Goal: Task Accomplishment & Management: Use online tool/utility

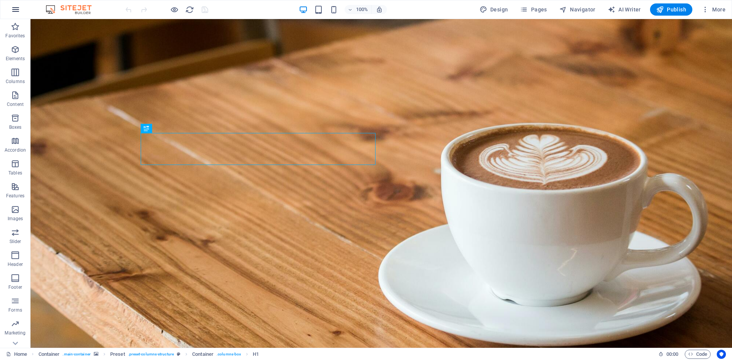
click at [18, 9] on icon "button" at bounding box center [15, 9] width 9 height 9
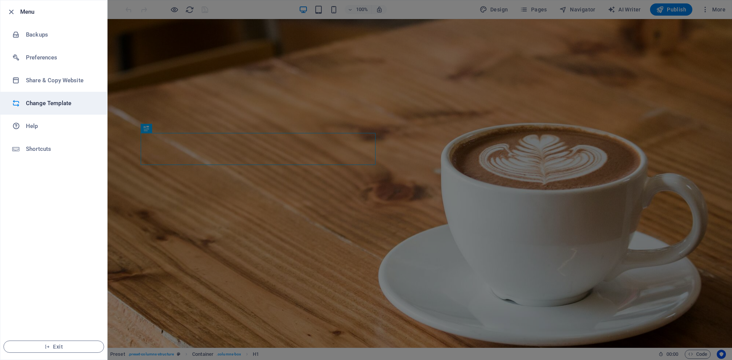
click at [72, 102] on h6 "Change Template" at bounding box center [61, 103] width 71 height 9
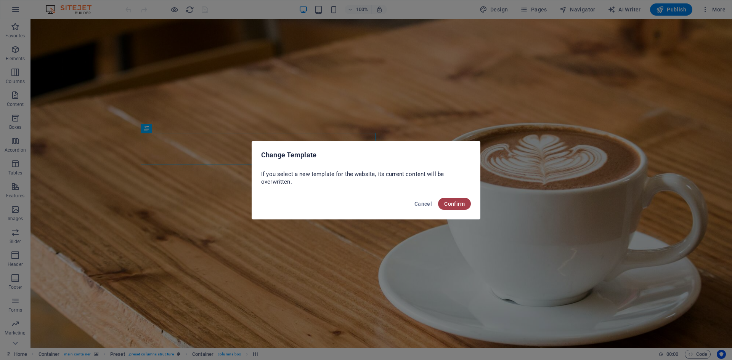
click at [457, 204] on span "Confirm" at bounding box center [454, 204] width 21 height 6
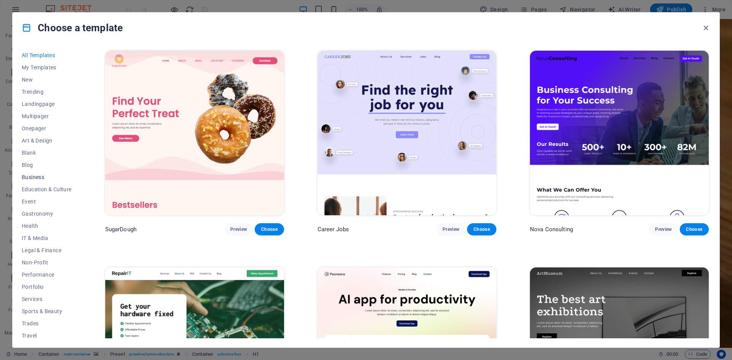
click at [40, 175] on span "Business" at bounding box center [47, 177] width 50 height 6
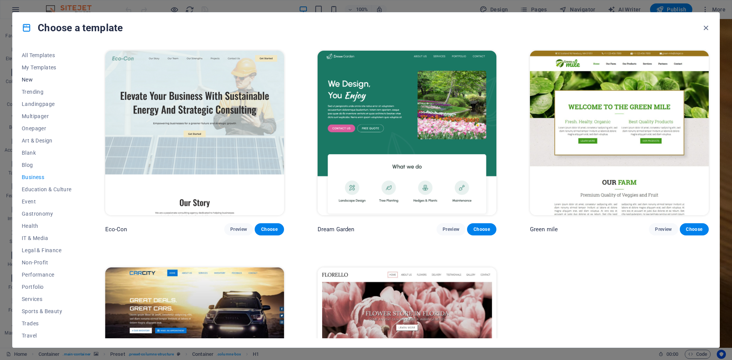
click at [30, 77] on span "New" at bounding box center [47, 80] width 50 height 6
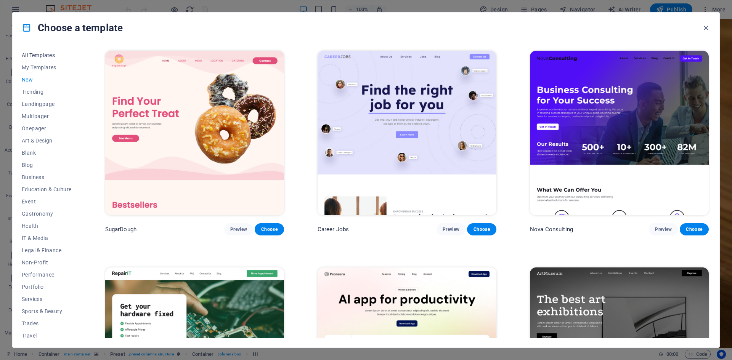
click at [46, 55] on span "All Templates" at bounding box center [47, 55] width 50 height 6
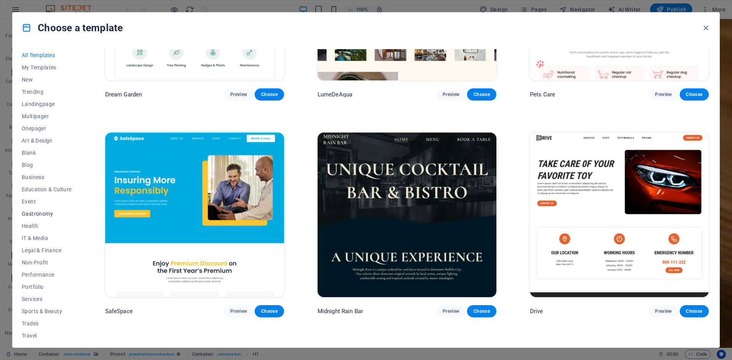
scroll to position [16, 0]
click at [40, 284] on span "Services" at bounding box center [47, 284] width 50 height 6
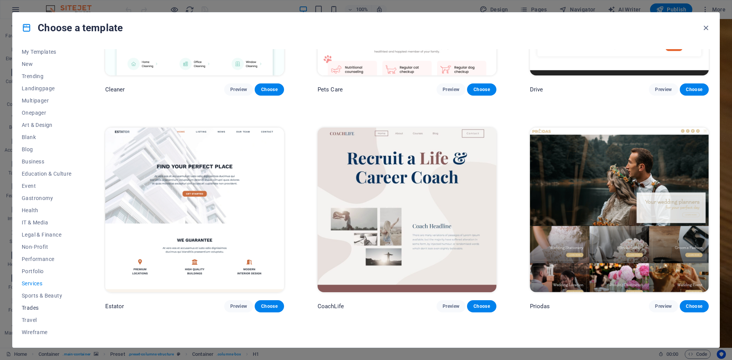
click at [35, 307] on span "Trades" at bounding box center [47, 308] width 50 height 6
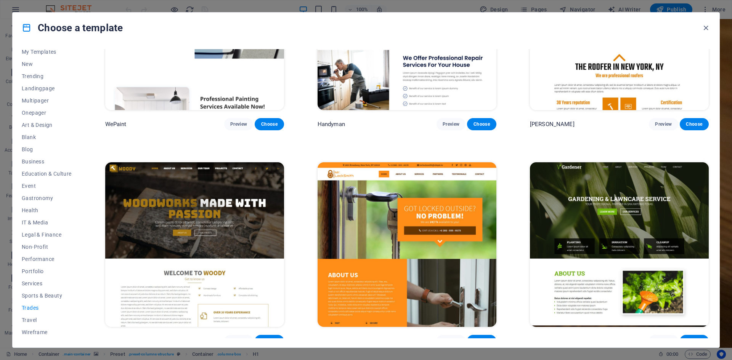
scroll to position [0, 0]
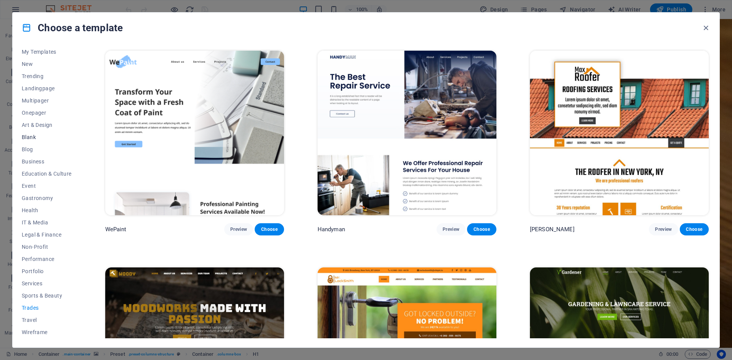
click at [39, 136] on span "Blank" at bounding box center [47, 137] width 50 height 6
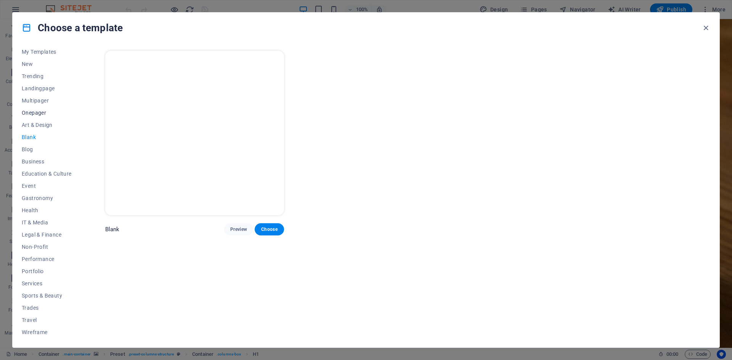
click at [41, 113] on span "Onepager" at bounding box center [47, 113] width 50 height 6
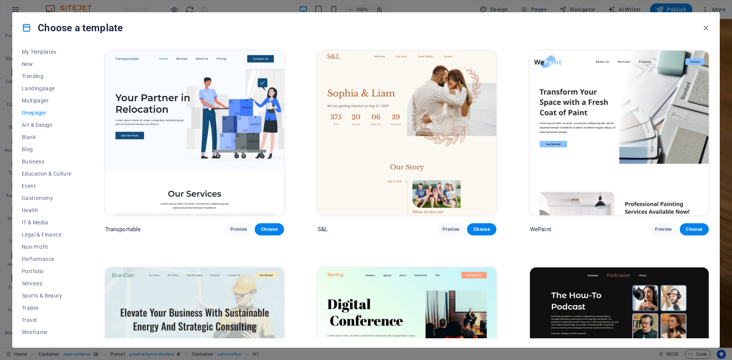
click at [42, 107] on button "Onepager" at bounding box center [47, 113] width 50 height 12
click at [46, 101] on span "Multipager" at bounding box center [47, 101] width 50 height 6
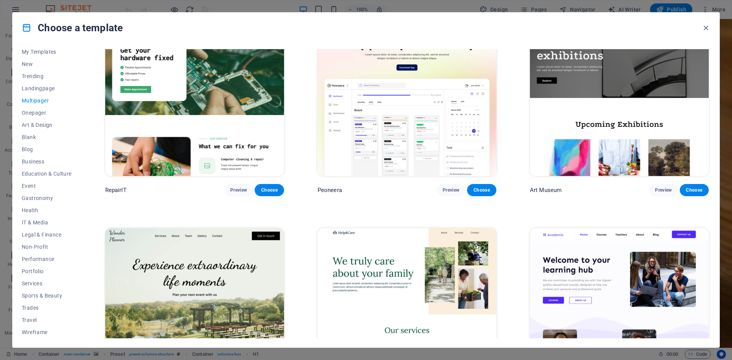
scroll to position [398, 0]
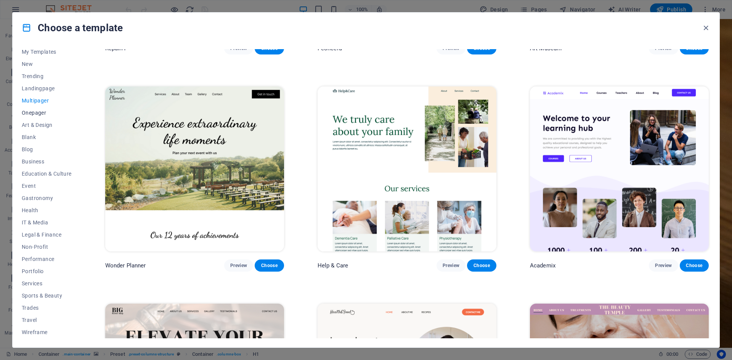
click at [38, 113] on span "Onepager" at bounding box center [47, 113] width 50 height 6
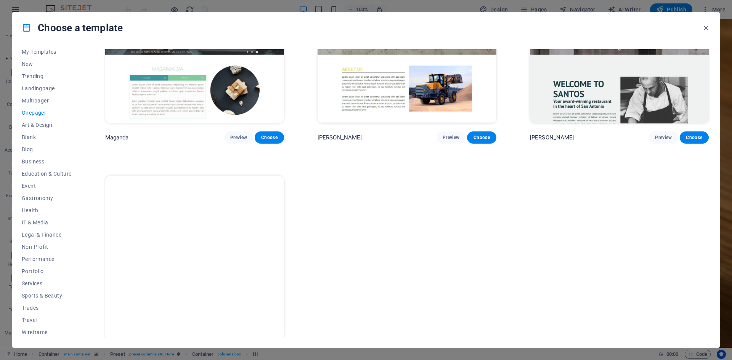
scroll to position [4868, 0]
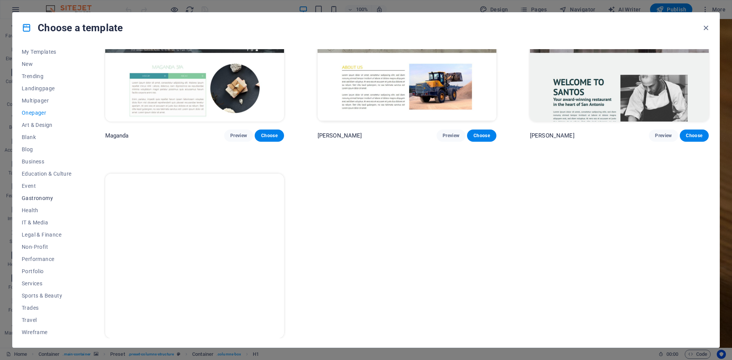
click at [39, 197] on span "Gastronomy" at bounding box center [47, 198] width 50 height 6
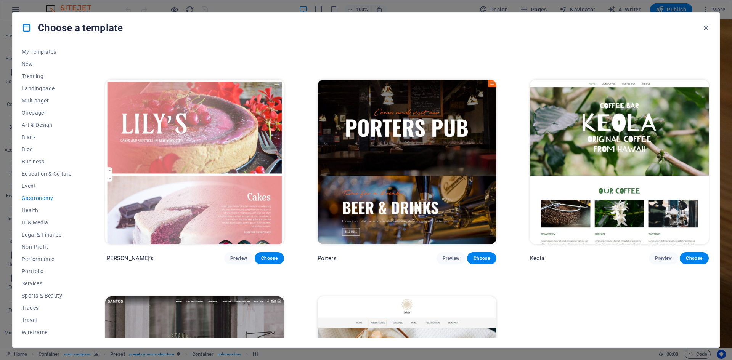
scroll to position [841, 0]
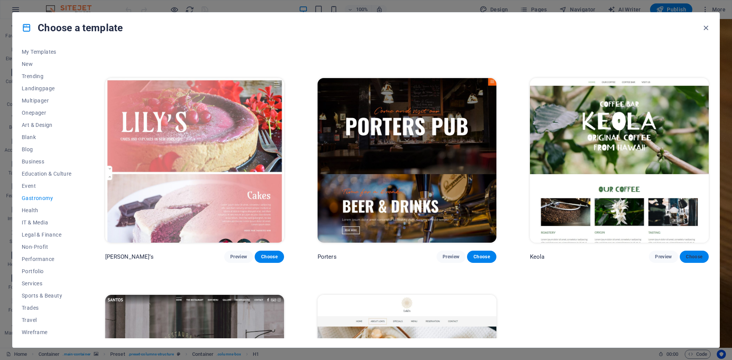
click at [691, 254] on span "Choose" at bounding box center [694, 257] width 17 height 6
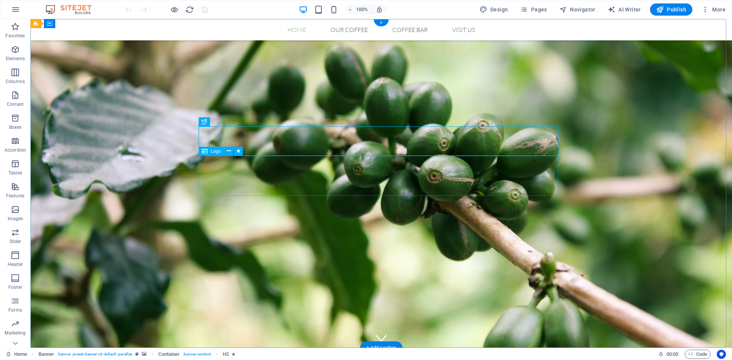
select select "px"
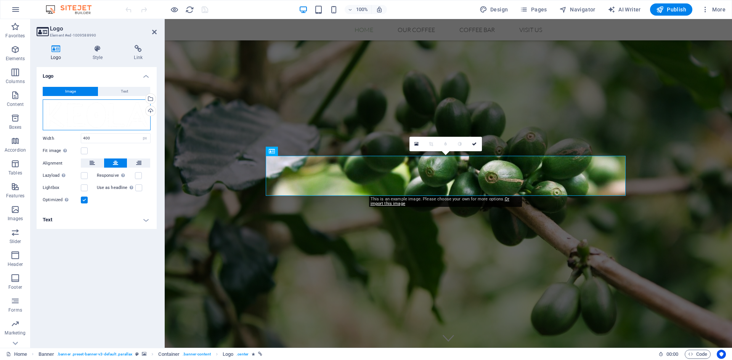
click at [106, 119] on div "Drag files here, click to choose files or select files from Files or our free s…" at bounding box center [97, 114] width 108 height 31
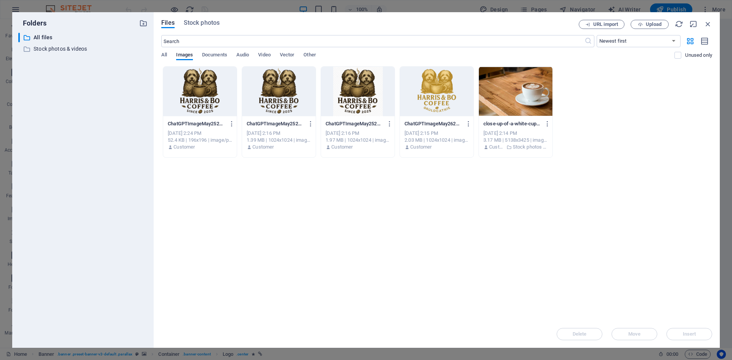
click at [204, 90] on div at bounding box center [200, 92] width 74 height 50
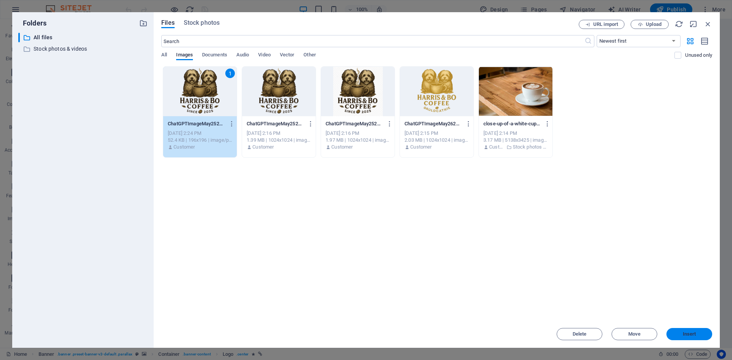
click at [691, 330] on button "Insert" at bounding box center [689, 334] width 46 height 12
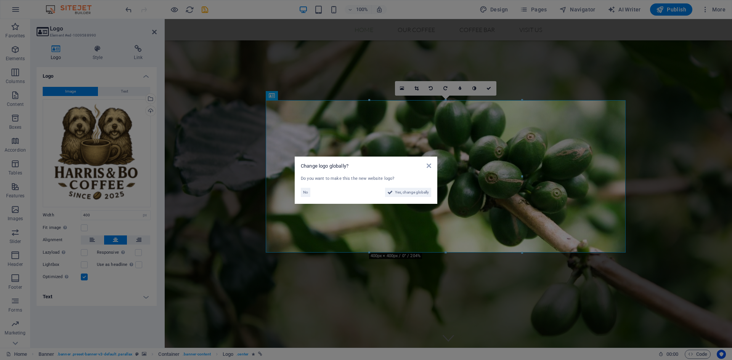
click at [570, 80] on aside "Change logo globally? Do you want to make this the new website logo? No Yes, ch…" at bounding box center [366, 180] width 732 height 360
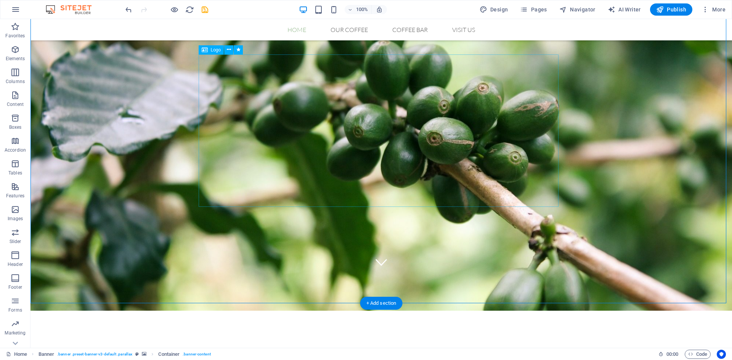
scroll to position [76, 0]
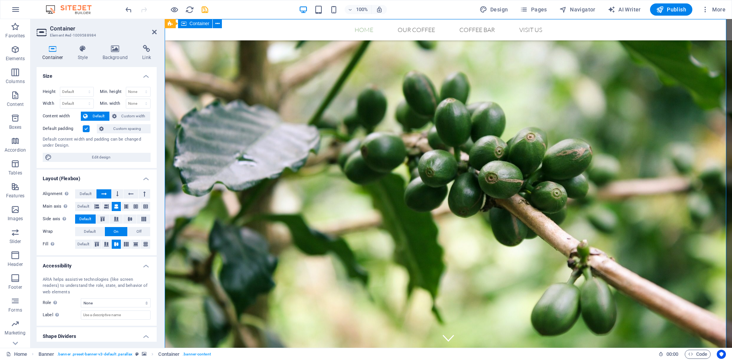
click at [153, 30] on icon at bounding box center [154, 32] width 5 height 6
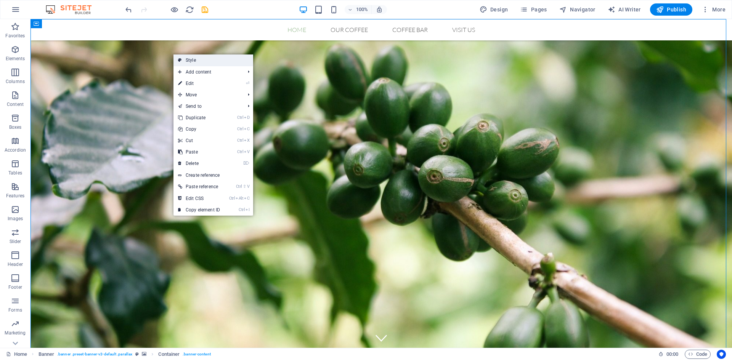
click at [208, 59] on link "Style" at bounding box center [213, 60] width 80 height 11
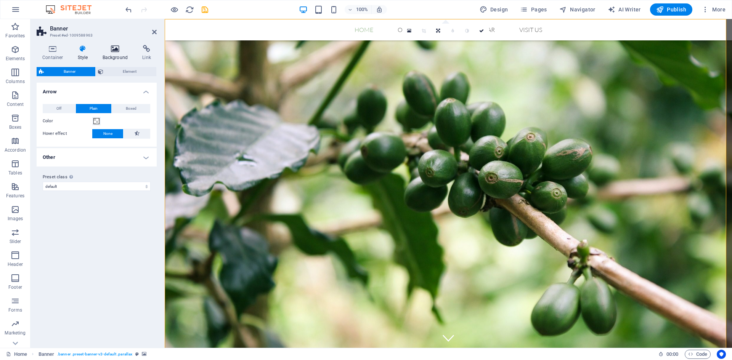
click at [112, 53] on h4 "Background" at bounding box center [117, 53] width 40 height 16
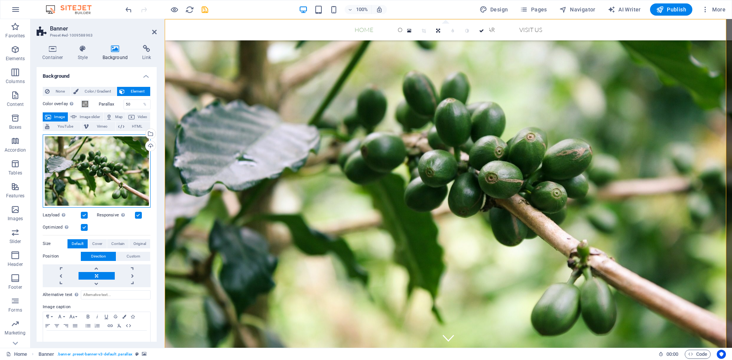
click at [100, 165] on div "Drag files here, click to choose files or select files from Files or our free s…" at bounding box center [97, 171] width 108 height 73
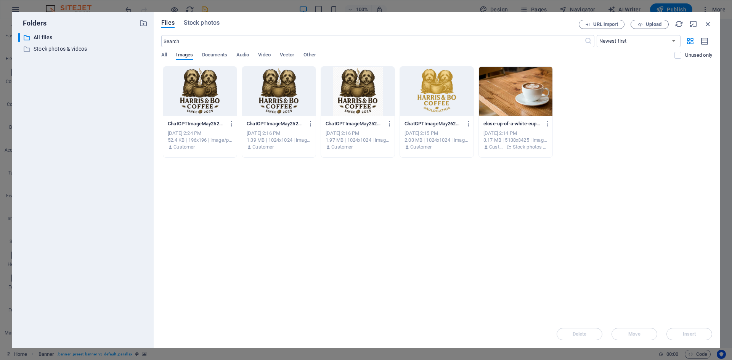
click at [529, 93] on div at bounding box center [516, 92] width 74 height 50
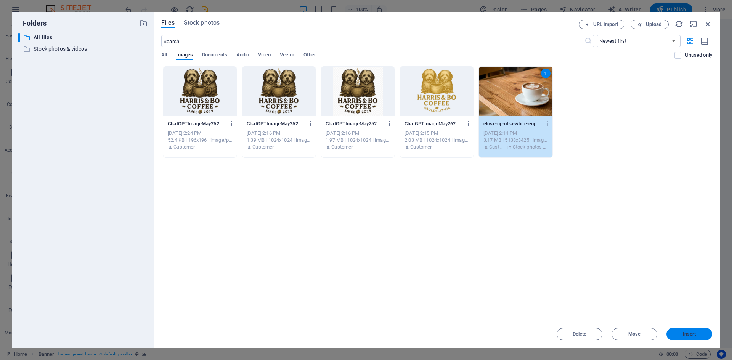
drag, startPoint x: 520, startPoint y: 313, endPoint x: 685, endPoint y: 335, distance: 166.1
click at [685, 335] on button "Insert" at bounding box center [689, 334] width 46 height 12
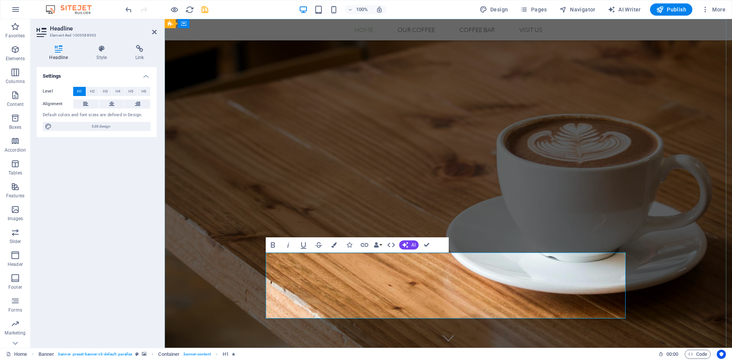
drag, startPoint x: 510, startPoint y: 297, endPoint x: 515, endPoint y: 301, distance: 6.2
drag, startPoint x: 454, startPoint y: 274, endPoint x: 361, endPoint y: 266, distance: 93.0
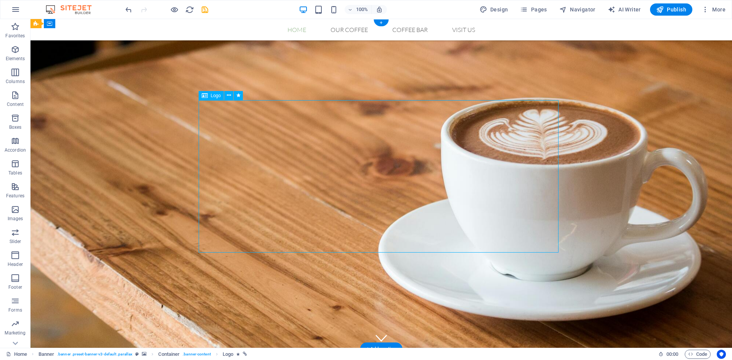
drag, startPoint x: 227, startPoint y: 173, endPoint x: 162, endPoint y: 175, distance: 64.5
select select "px"
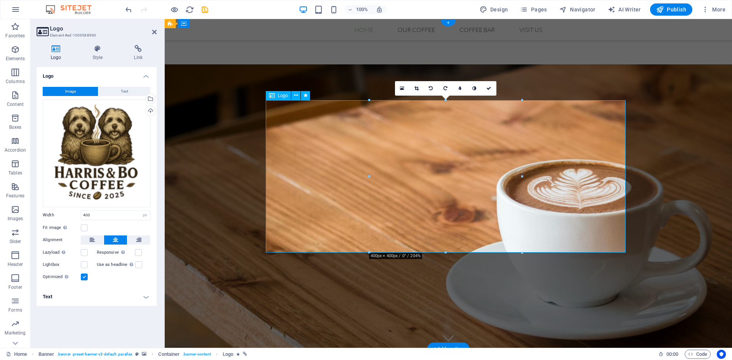
scroll to position [111, 0]
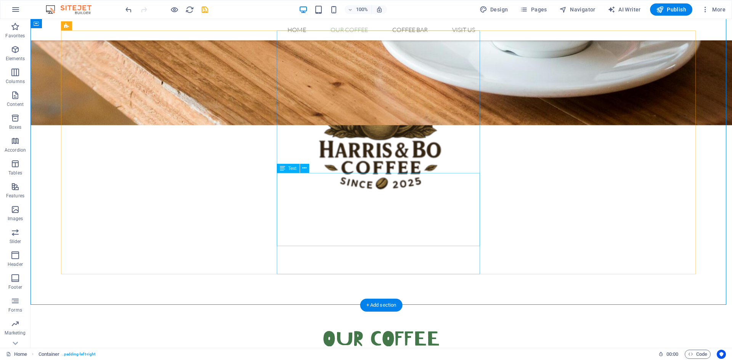
scroll to position [377, 0]
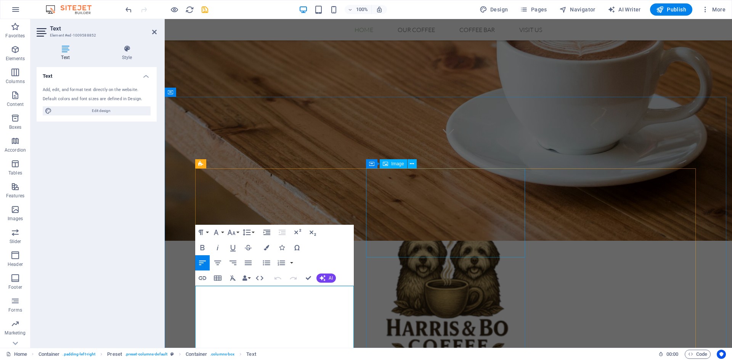
scroll to position [305, 0]
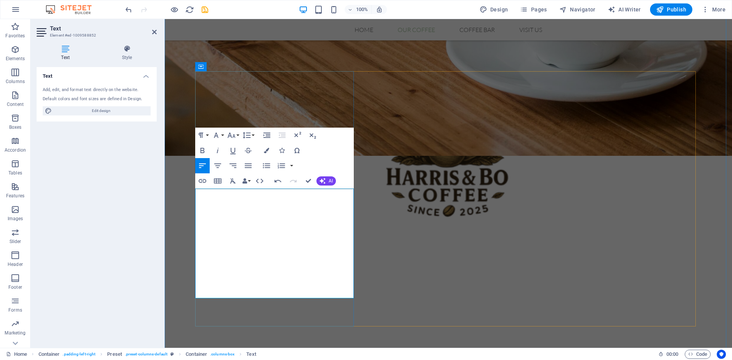
scroll to position [381, 0]
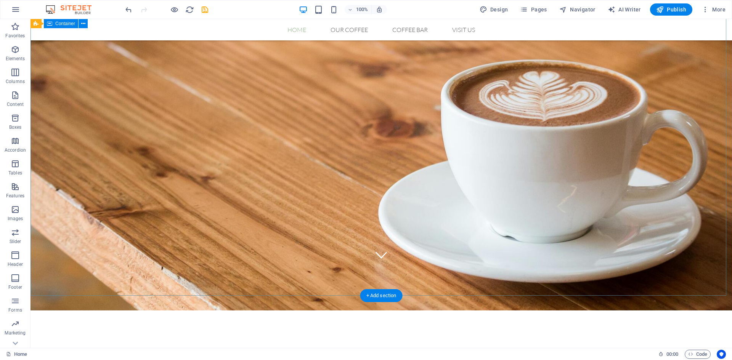
scroll to position [0, 0]
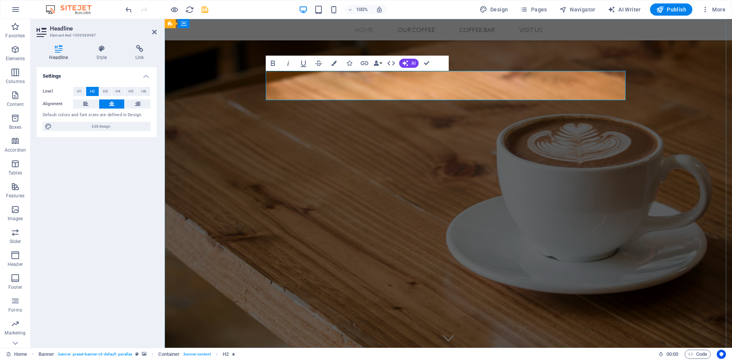
drag, startPoint x: 504, startPoint y: 86, endPoint x: 388, endPoint y: 78, distance: 116.2
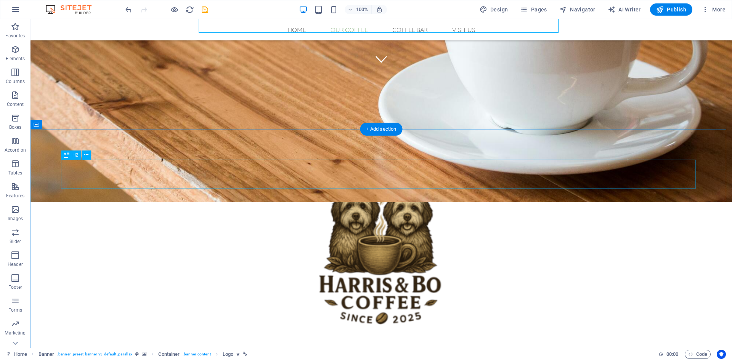
scroll to position [305, 0]
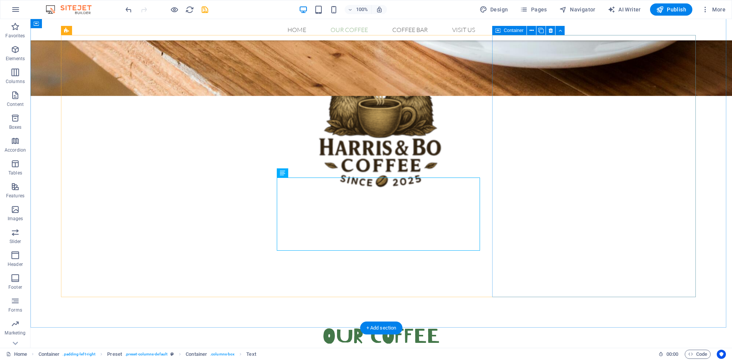
scroll to position [419, 0]
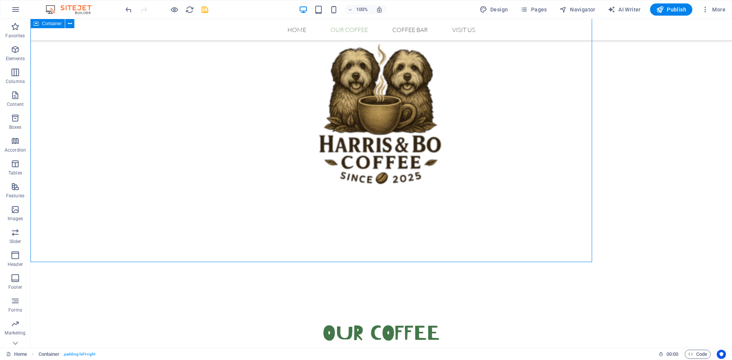
scroll to position [445, 0]
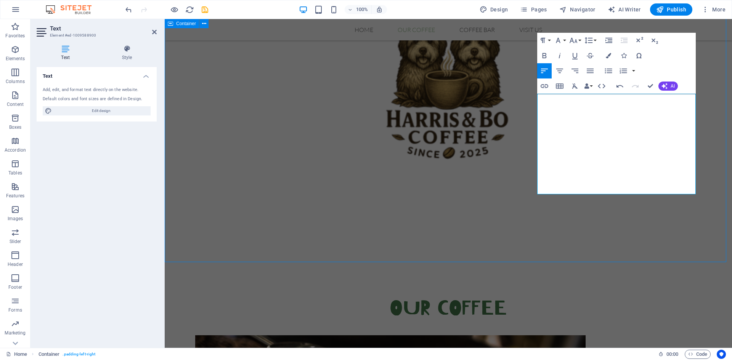
scroll to position [470, 0]
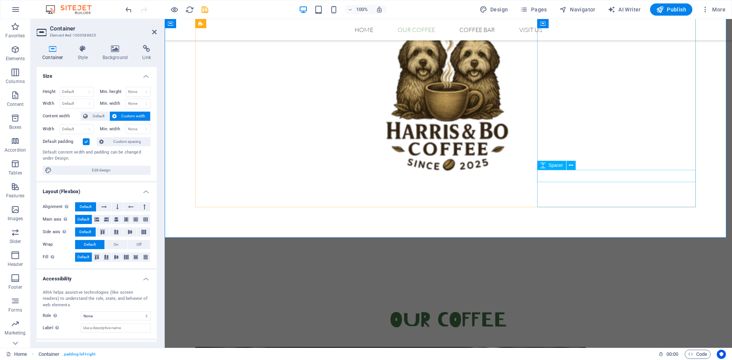
scroll to position [432, 0]
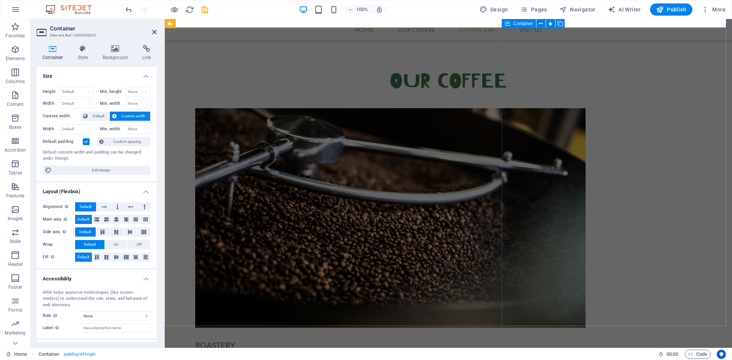
scroll to position [660, 0]
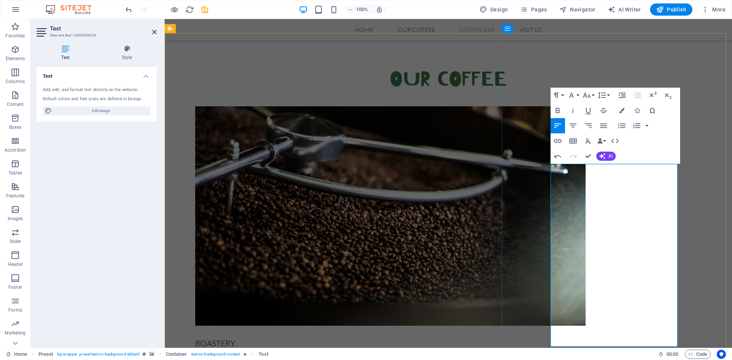
scroll to position [674, 0]
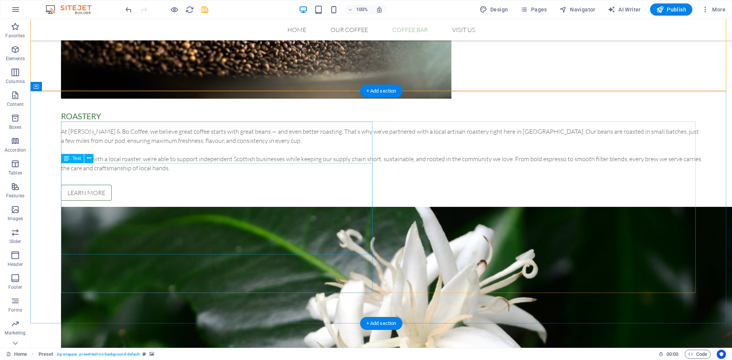
scroll to position [941, 0]
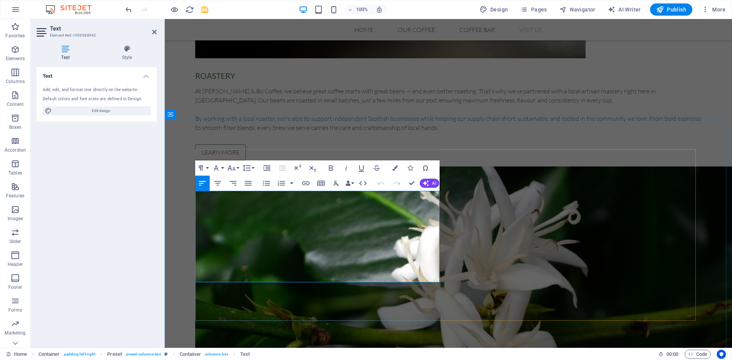
drag, startPoint x: 276, startPoint y: 197, endPoint x: 238, endPoint y: 196, distance: 38.1
drag, startPoint x: 356, startPoint y: 241, endPoint x: 208, endPoint y: 236, distance: 148.0
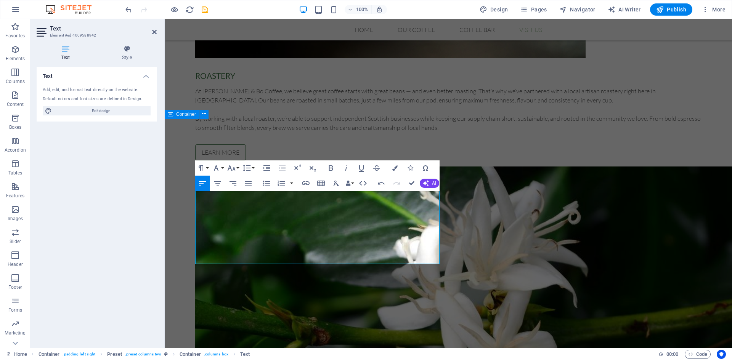
drag, startPoint x: 381, startPoint y: 262, endPoint x: 193, endPoint y: 244, distance: 189.2
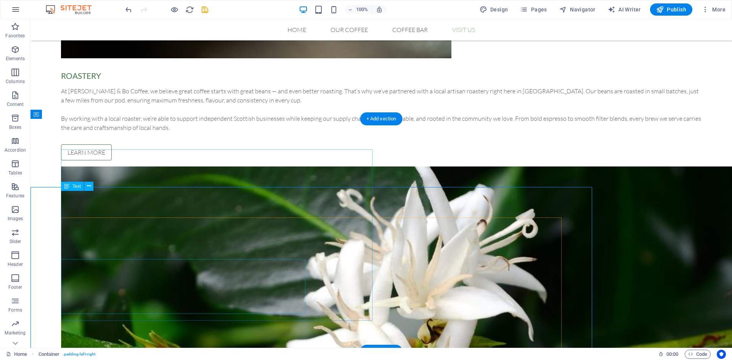
scroll to position [873, 0]
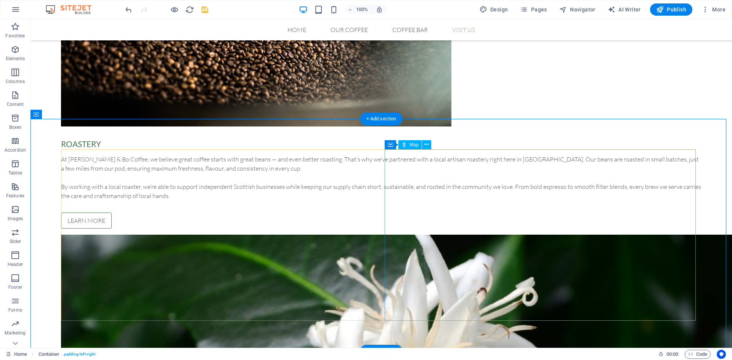
click at [407, 144] on div "Map" at bounding box center [409, 144] width 23 height 9
click at [425, 144] on icon at bounding box center [426, 145] width 4 height 8
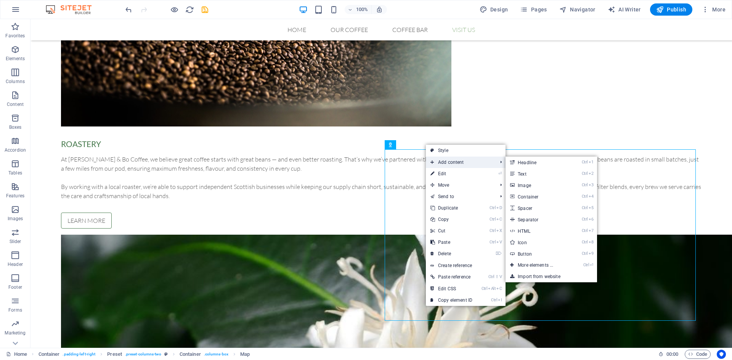
click at [454, 168] on span "Add content" at bounding box center [460, 162] width 68 height 11
click at [442, 171] on link "⏎ Edit" at bounding box center [451, 173] width 51 height 11
select select "px"
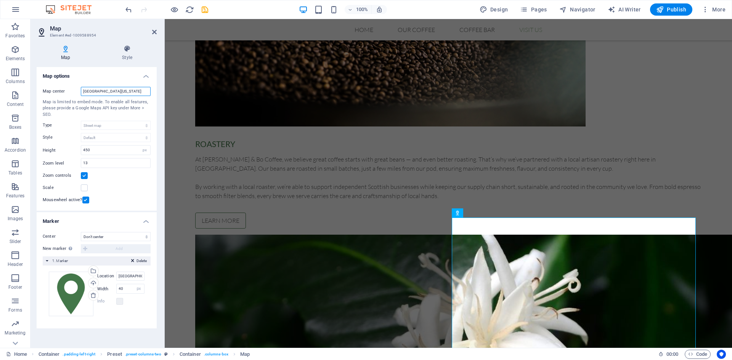
click at [108, 91] on input "[GEOGRAPHIC_DATA][US_STATE]" at bounding box center [116, 91] width 70 height 9
type input "auldcathie par"
click at [88, 91] on input "[PERSON_NAME]" at bounding box center [116, 91] width 70 height 9
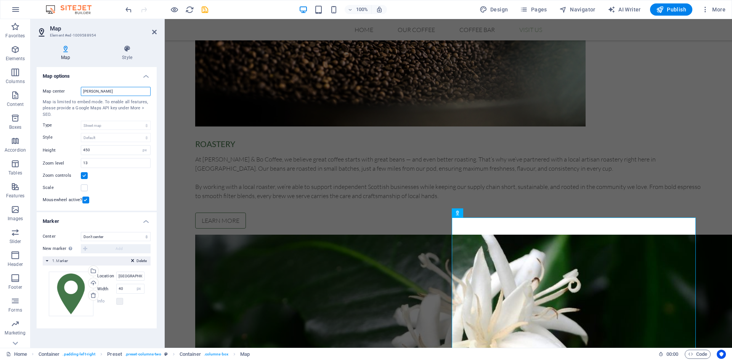
click at [97, 93] on input "[PERSON_NAME]" at bounding box center [116, 91] width 70 height 9
click at [92, 91] on input "[PERSON_NAME]" at bounding box center [116, 91] width 70 height 9
click at [103, 93] on input "auldcathie" at bounding box center [116, 91] width 70 height 9
type input "auldcathie park , [GEOGRAPHIC_DATA]"
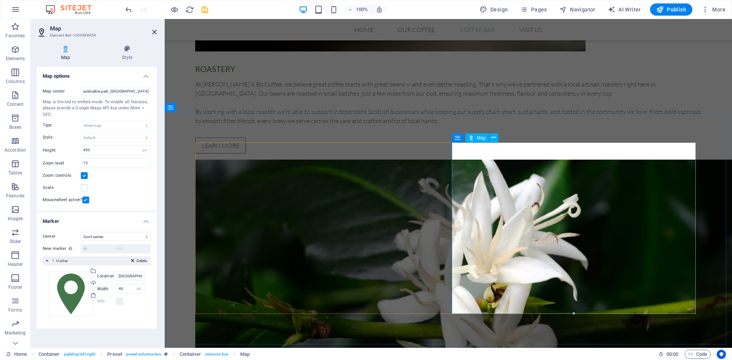
scroll to position [949, 0]
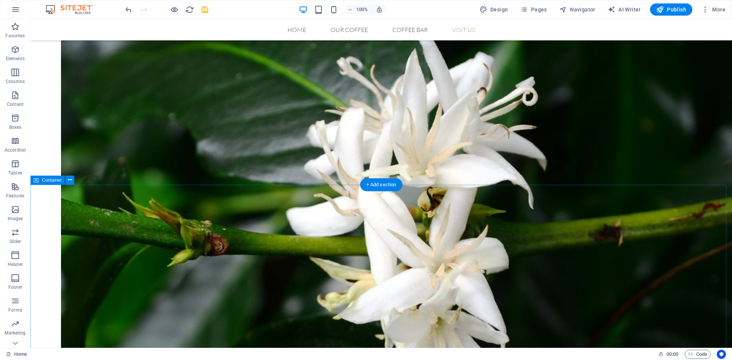
scroll to position [1094, 0]
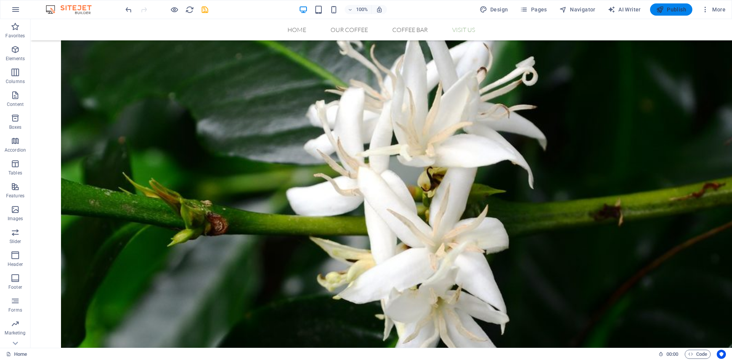
click at [672, 6] on span "Publish" at bounding box center [671, 10] width 30 height 8
